Goal: Task Accomplishment & Management: Complete application form

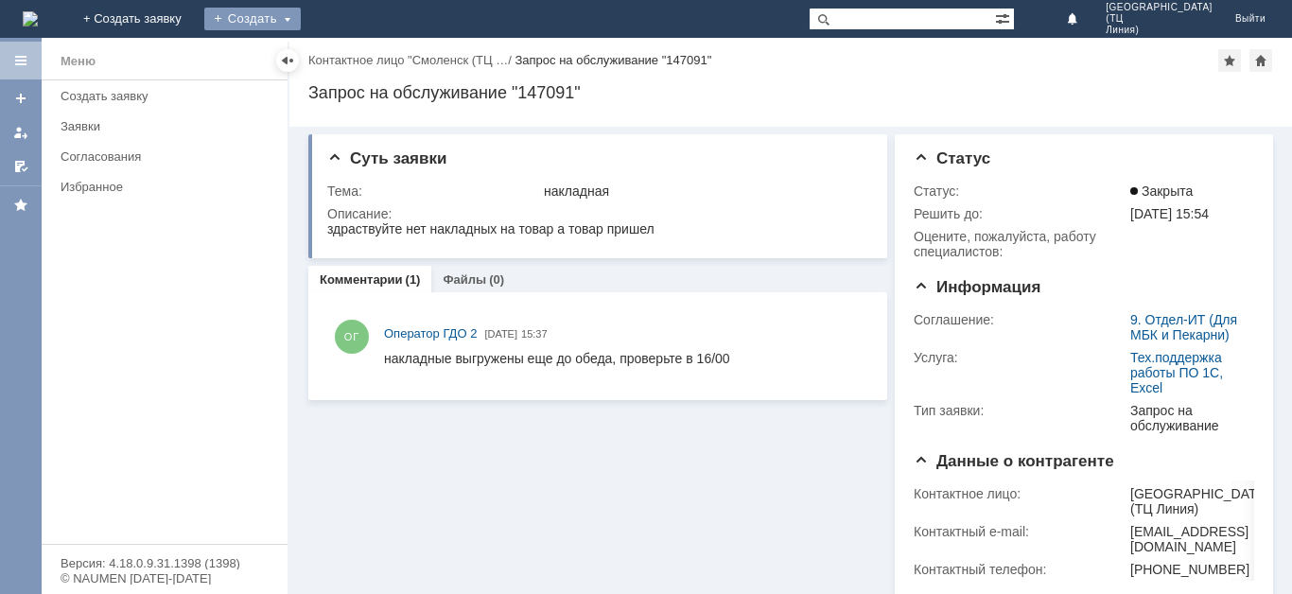
click at [301, 20] on div "Создать" at bounding box center [252, 19] width 96 height 23
click at [352, 54] on link "Заявка" at bounding box center [280, 56] width 144 height 23
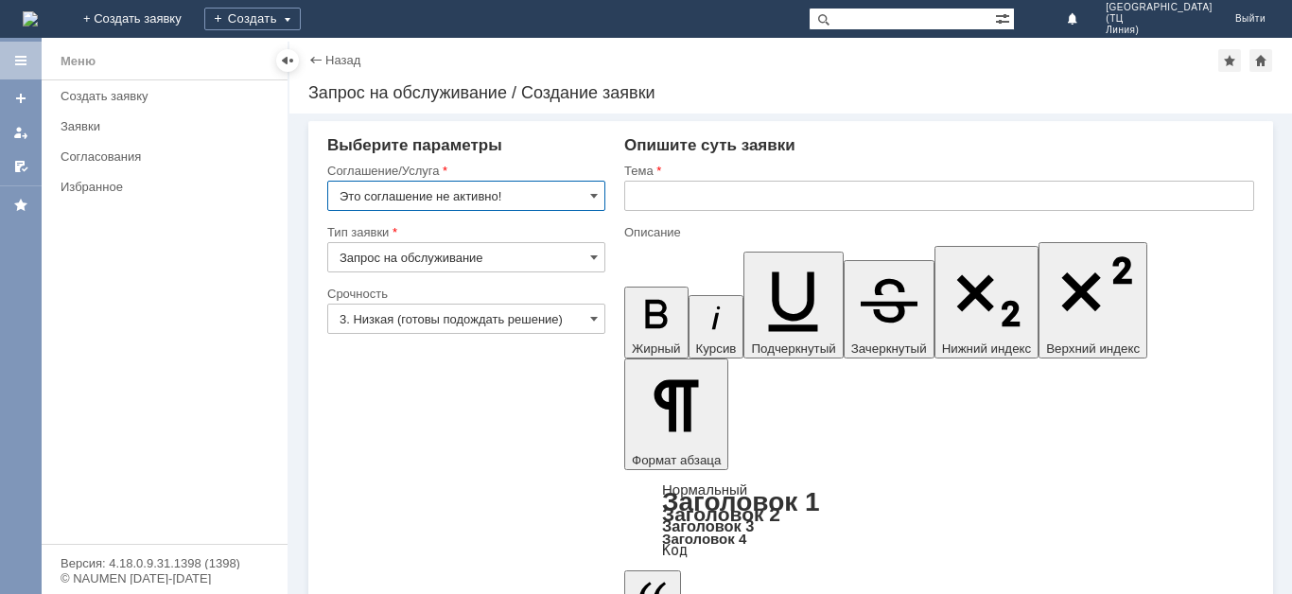
click at [589, 200] on input "Это соглашение не активно!" at bounding box center [466, 196] width 278 height 30
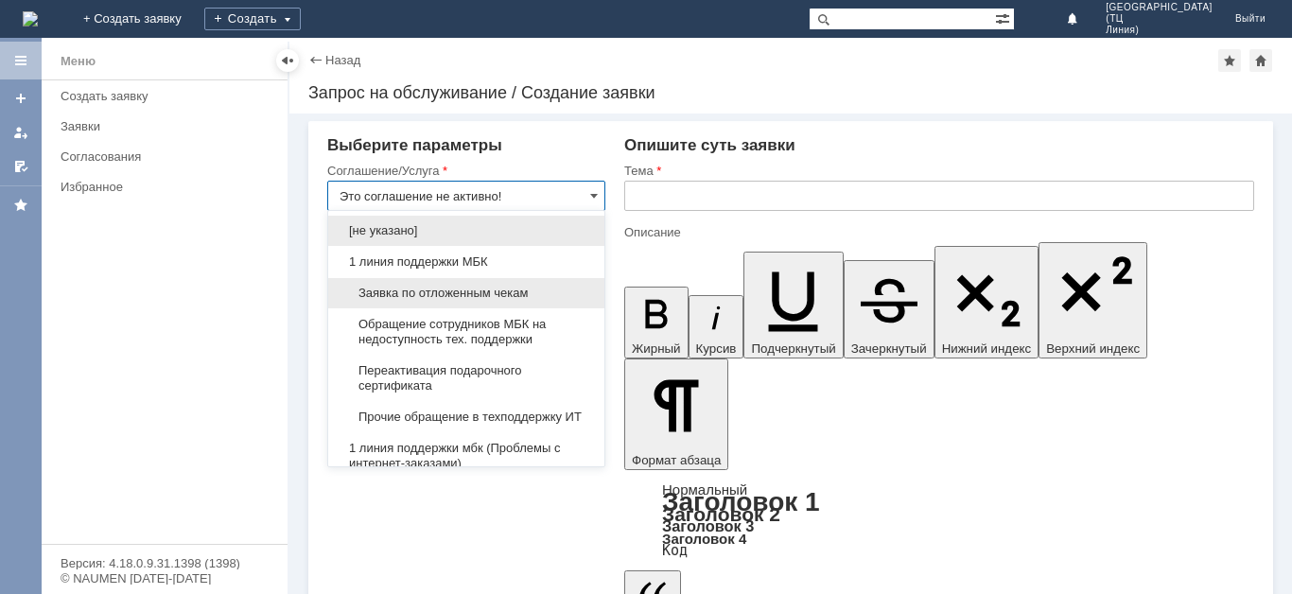
click at [467, 296] on span "Заявка по отложенным чекам" at bounding box center [465, 293] width 253 height 15
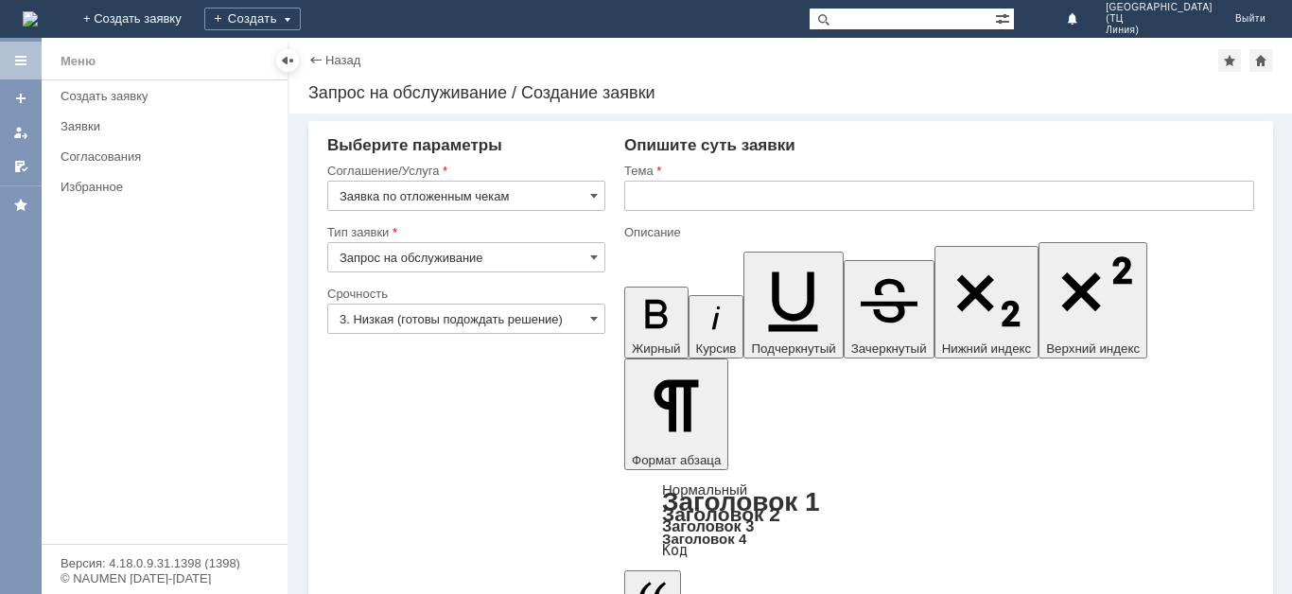
type input "Заявка по отложенным чекам"
click at [592, 321] on span at bounding box center [594, 318] width 8 height 15
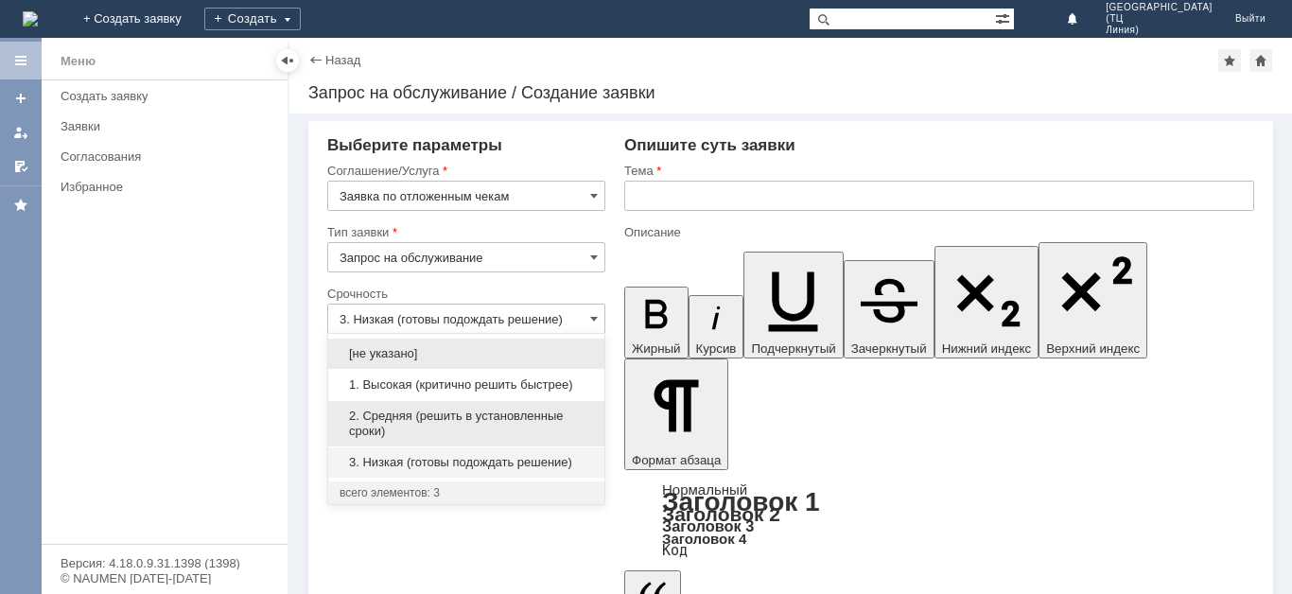
click at [479, 420] on span "2. Средняя (решить в установленные сроки)" at bounding box center [465, 423] width 253 height 30
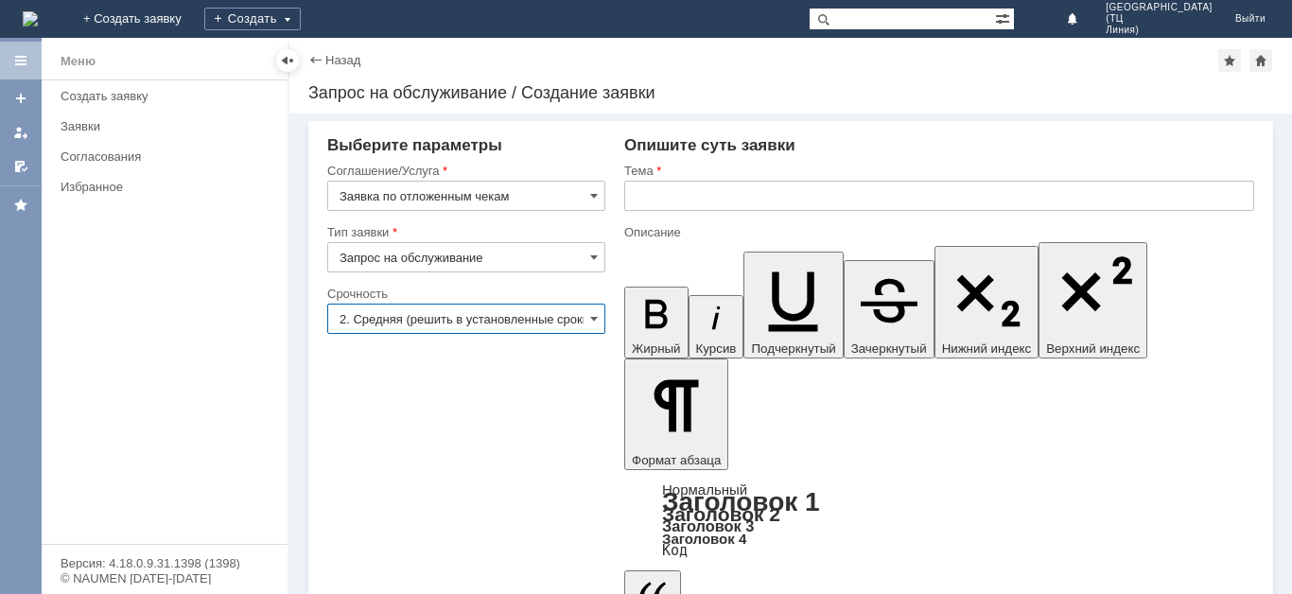
type input "2. Средняя (решить в установленные сроки)"
click at [648, 204] on input "text" at bounding box center [939, 196] width 630 height 30
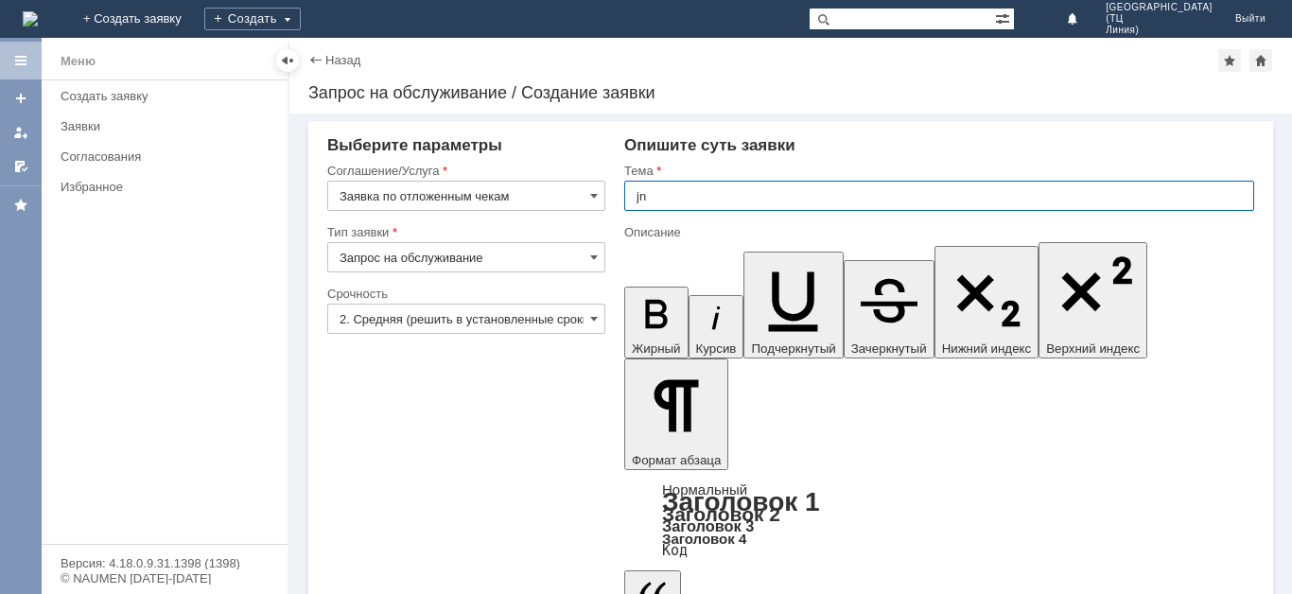
type input "j"
type input "отложенные чеки [DATE]"
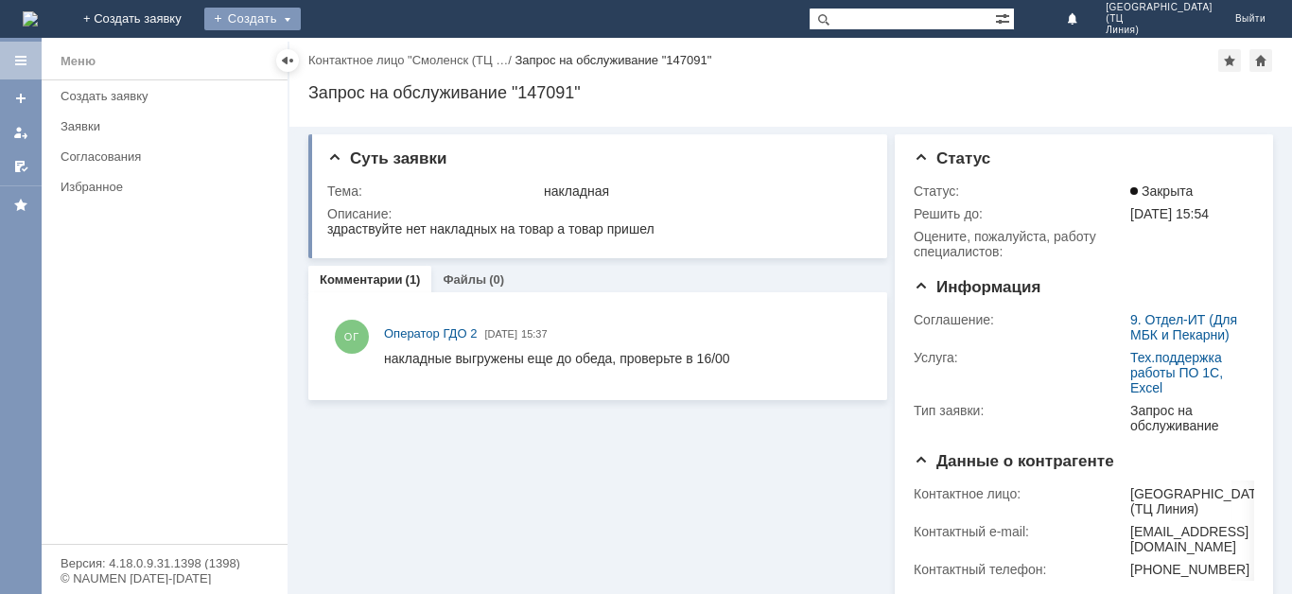
click at [301, 12] on div "Создать" at bounding box center [252, 19] width 96 height 23
click at [301, 24] on div "Создать" at bounding box center [252, 19] width 96 height 23
click at [301, 17] on div "Создать" at bounding box center [252, 19] width 96 height 23
click at [352, 53] on link "Заявка" at bounding box center [280, 56] width 144 height 23
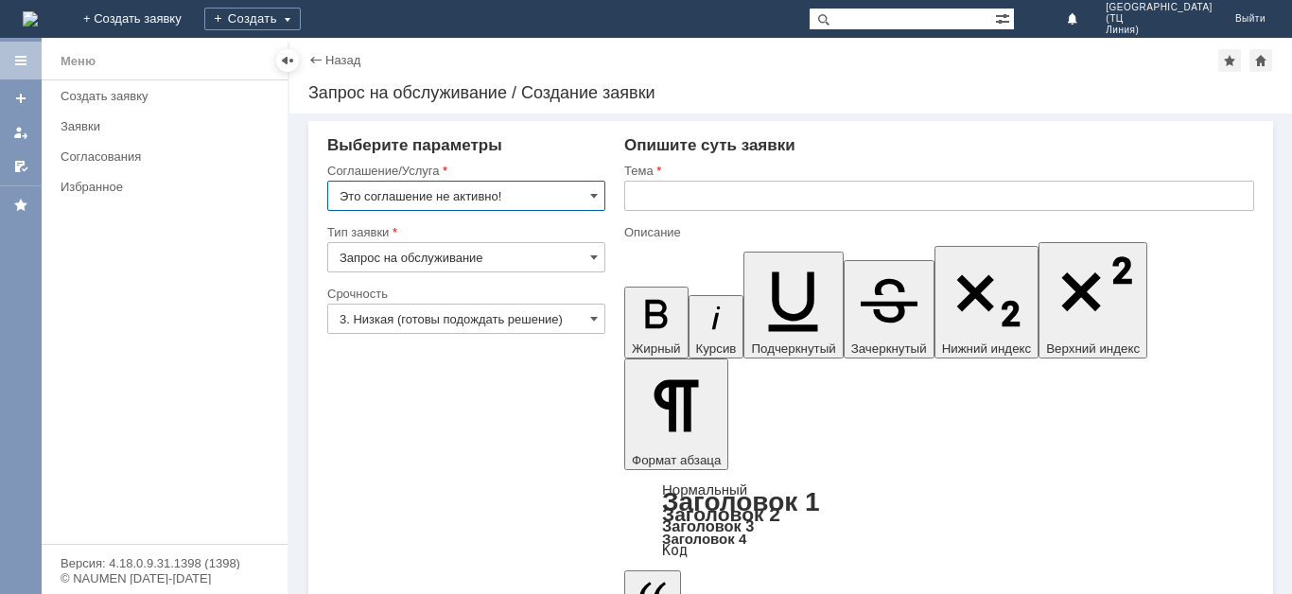
click at [587, 200] on input "Это соглашение не активно!" at bounding box center [466, 196] width 278 height 30
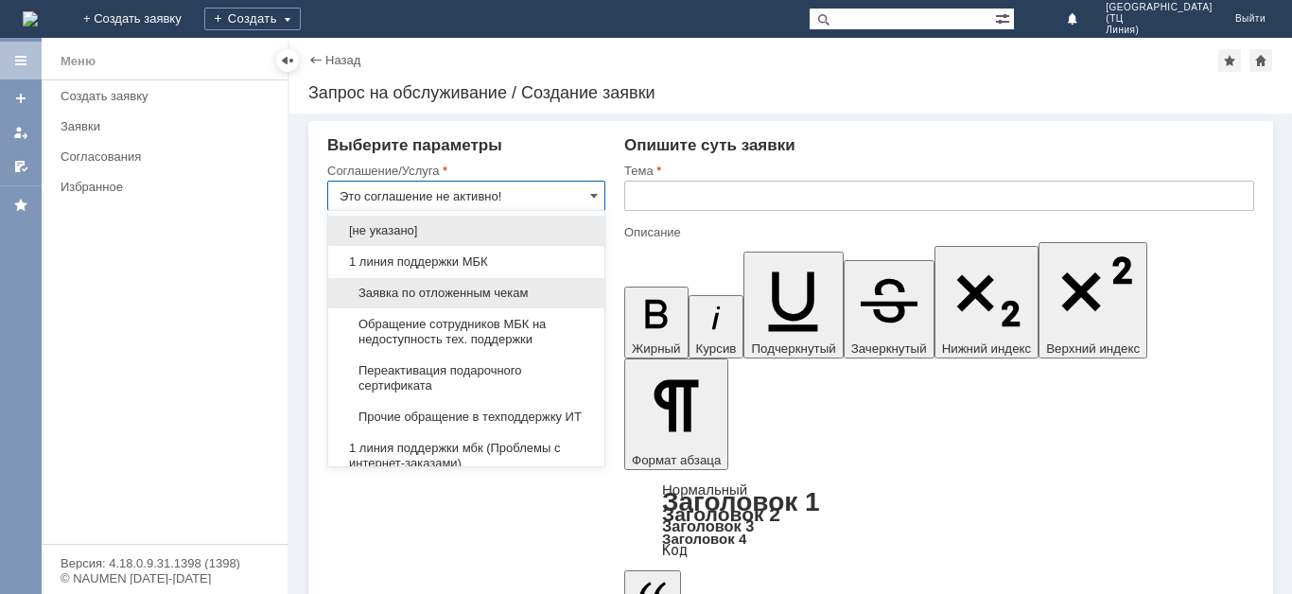
click at [471, 291] on span "Заявка по отложенным чекам" at bounding box center [465, 293] width 253 height 15
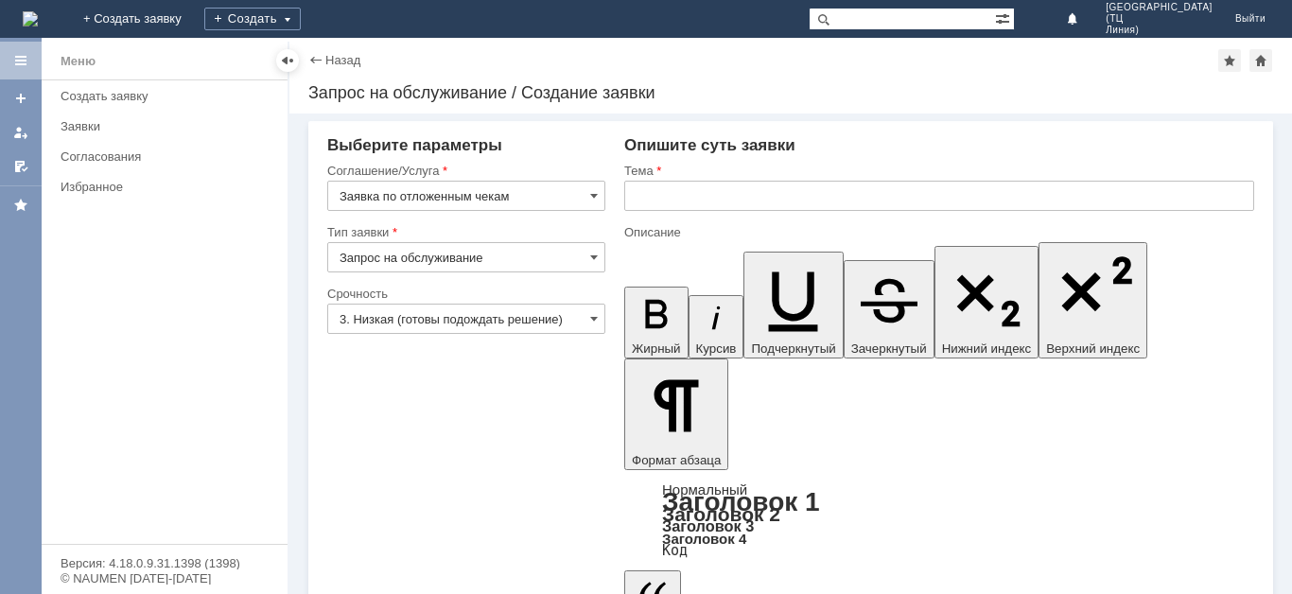
type input "Заявка по отложенным чекам"
click at [590, 321] on div "3. Низкая (готовы подождать решение)" at bounding box center [466, 319] width 278 height 30
click at [591, 318] on span at bounding box center [594, 318] width 8 height 15
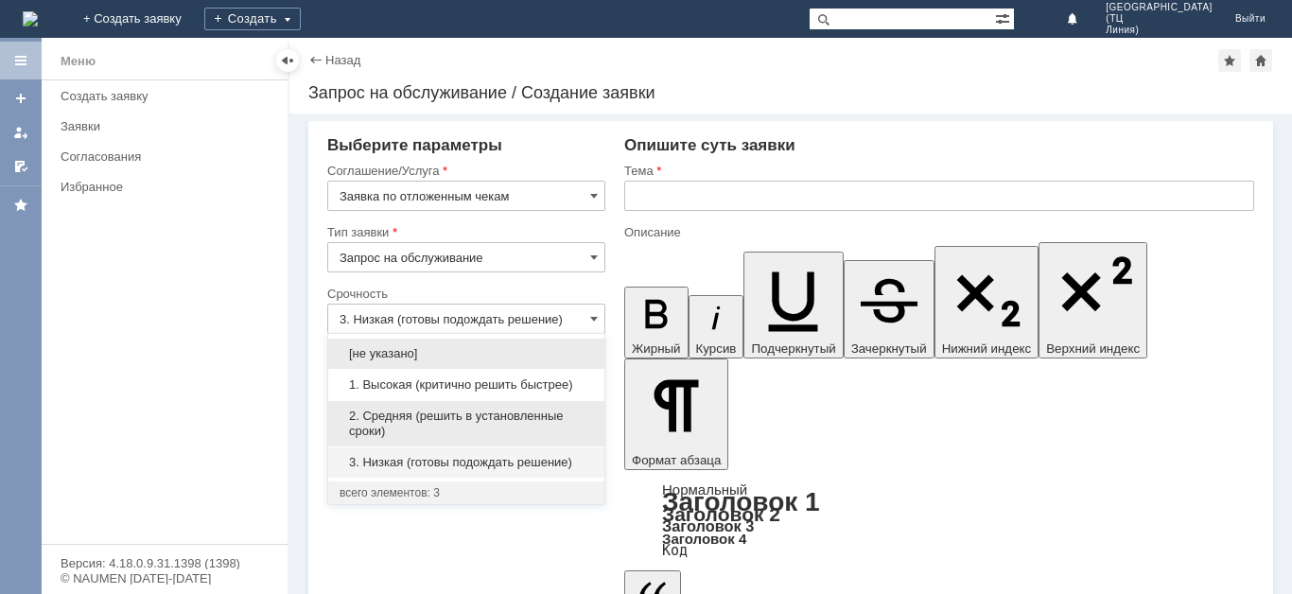
click at [453, 409] on span "2. Средняя (решить в установленные сроки)" at bounding box center [465, 423] width 253 height 30
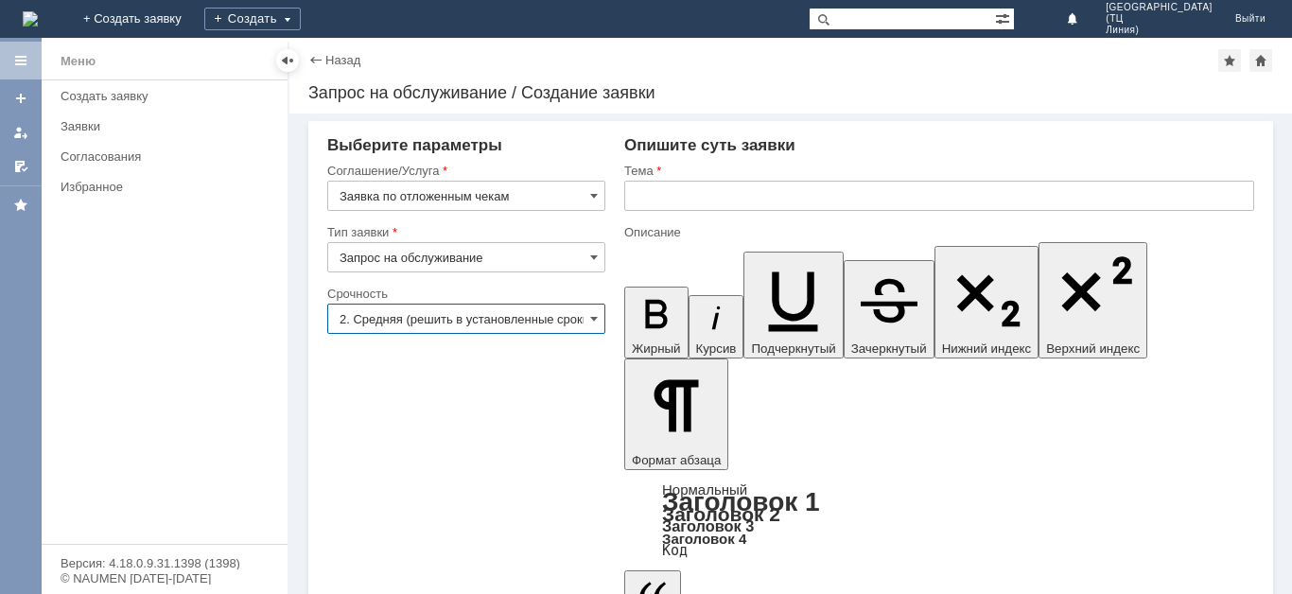
type input "2. Средняя (решить в установленные сроки)"
click at [670, 198] on input "text" at bounding box center [939, 196] width 630 height 30
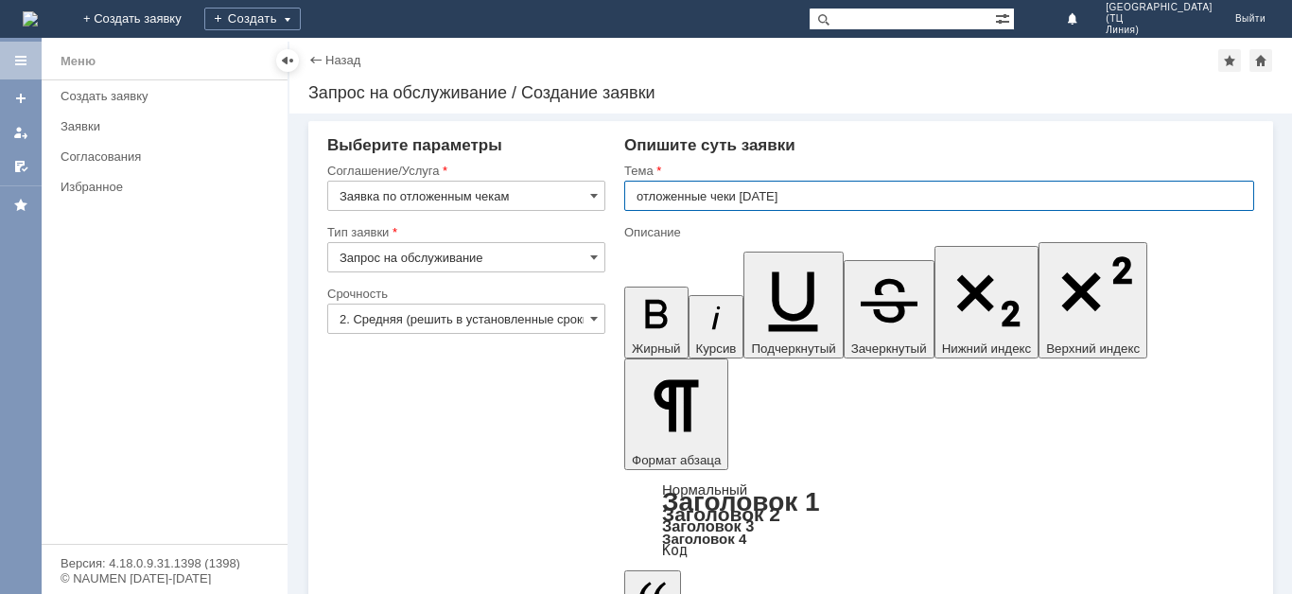
type input "отложенные чеки [DATE]"
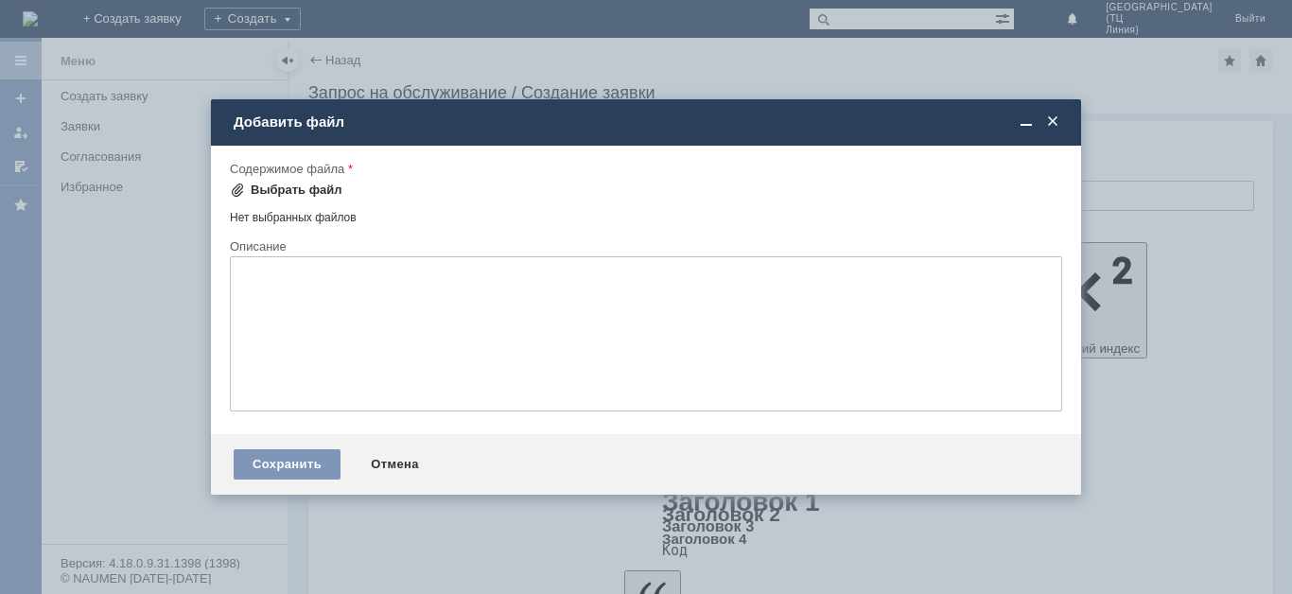
click at [277, 193] on div "Выбрать файл" at bounding box center [297, 189] width 92 height 15
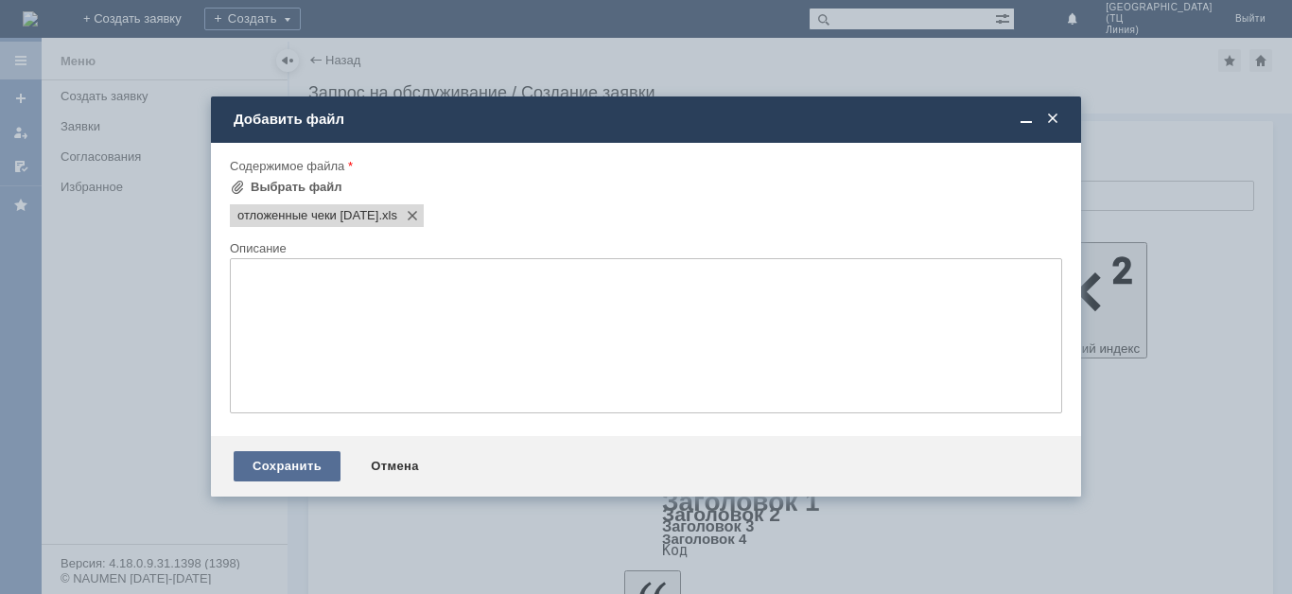
click at [287, 474] on div "Сохранить" at bounding box center [287, 466] width 107 height 30
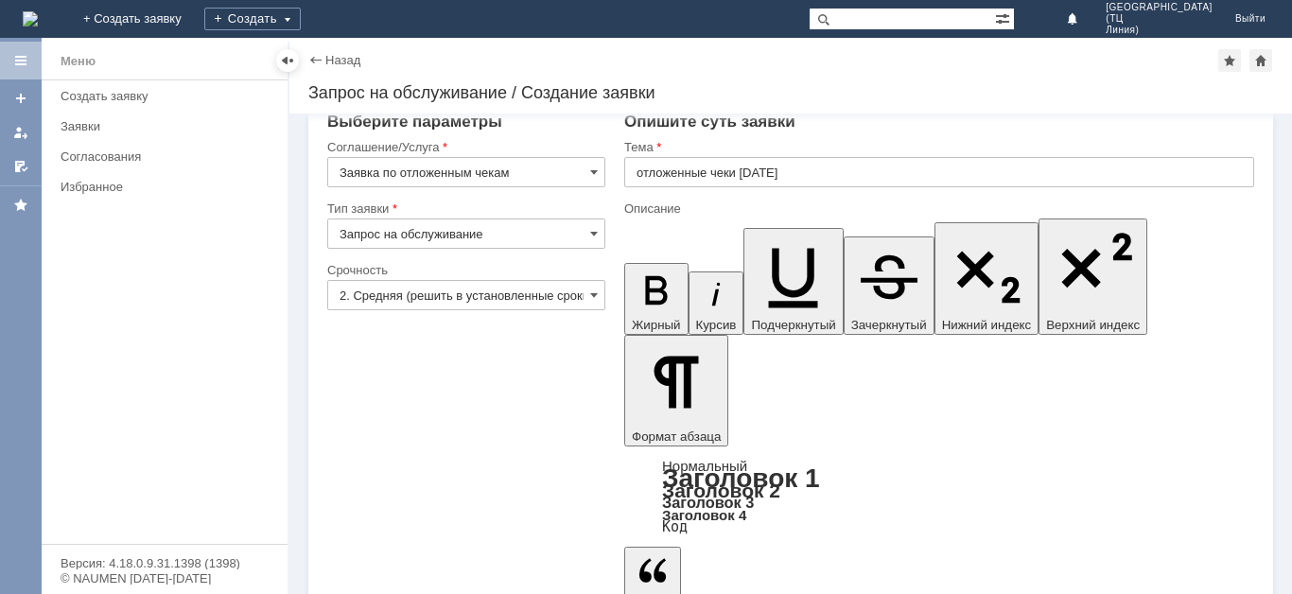
scroll to position [29, 0]
